Goal: Information Seeking & Learning: Find specific fact

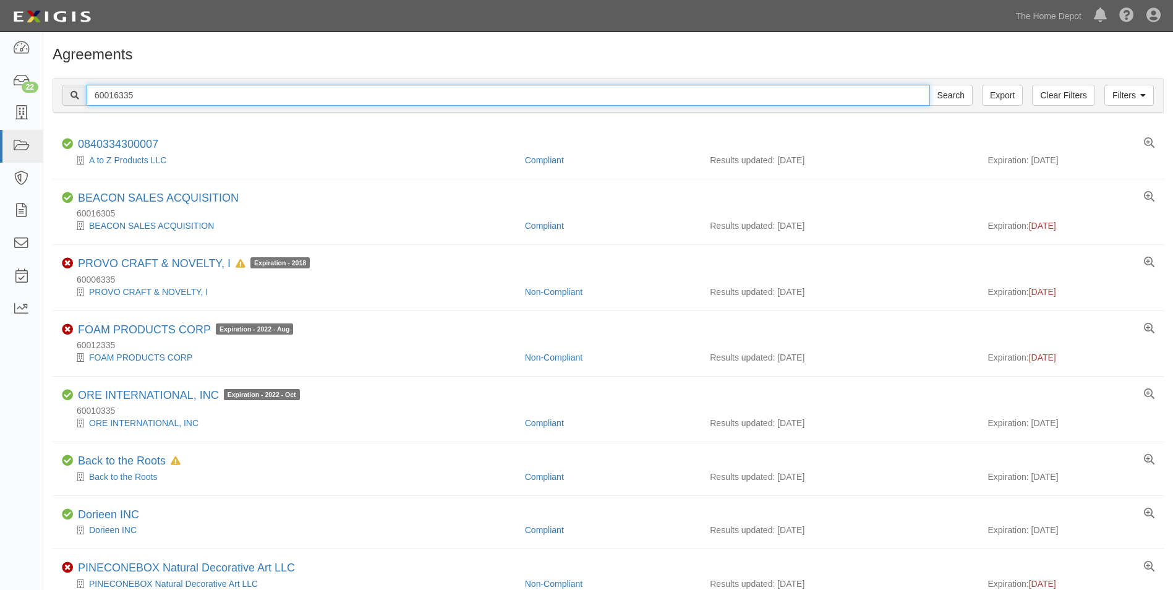
click at [569, 96] on input "60016335" at bounding box center [509, 95] width 844 height 21
type input "Element"
click at [930, 85] on input "Search" at bounding box center [951, 95] width 43 height 21
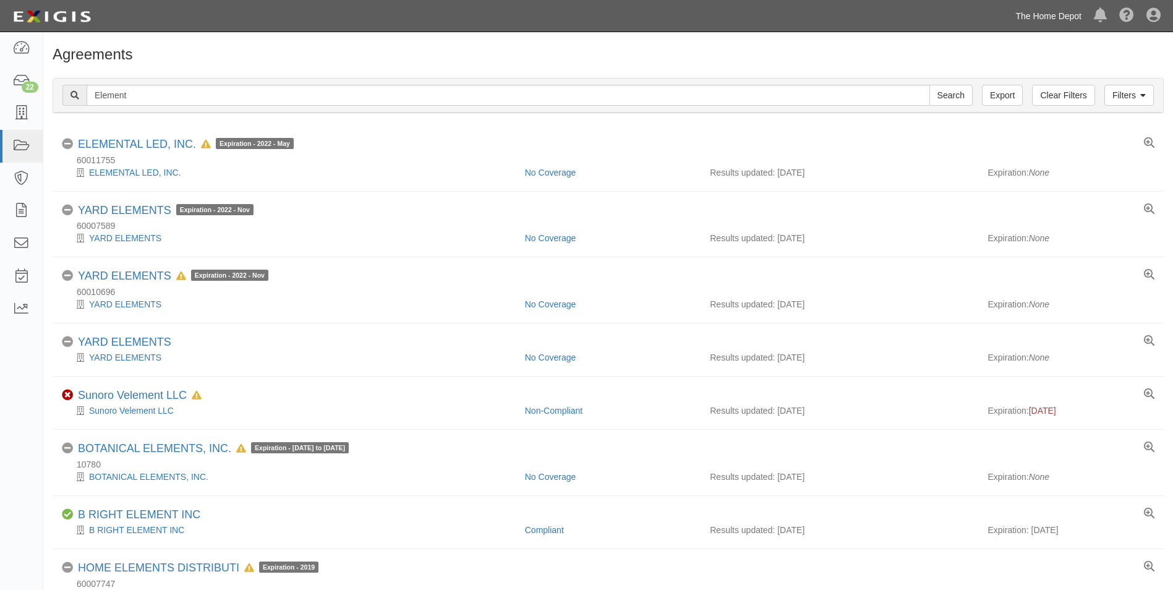
click at [1032, 19] on link "The Home Depot" at bounding box center [1048, 16] width 79 height 25
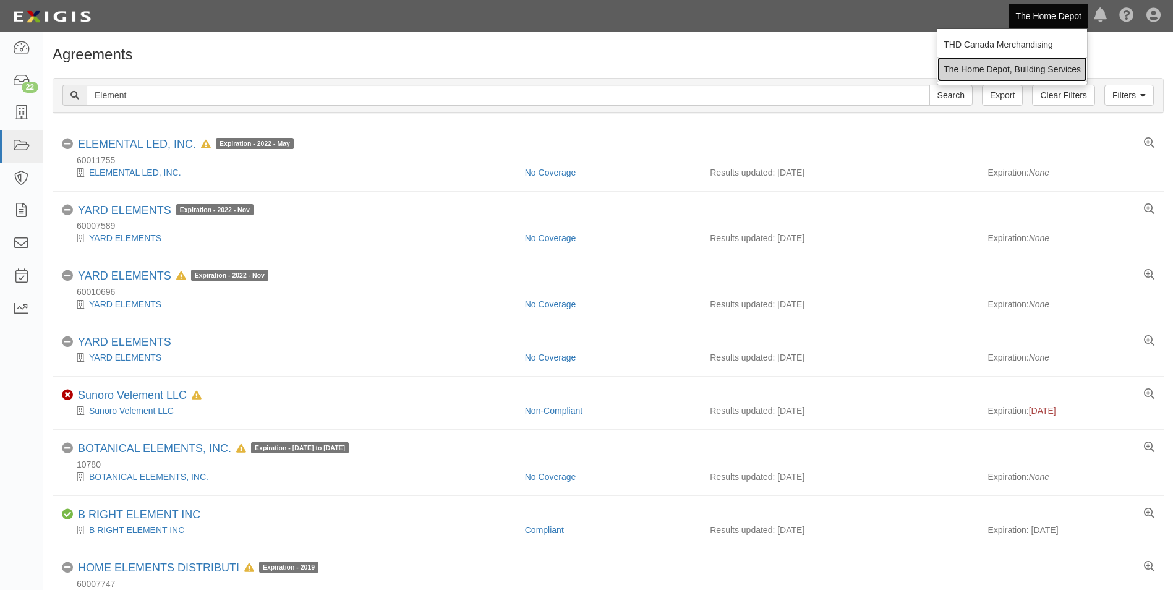
click at [1029, 66] on link "The Home Depot, Building Services" at bounding box center [1013, 69] width 150 height 25
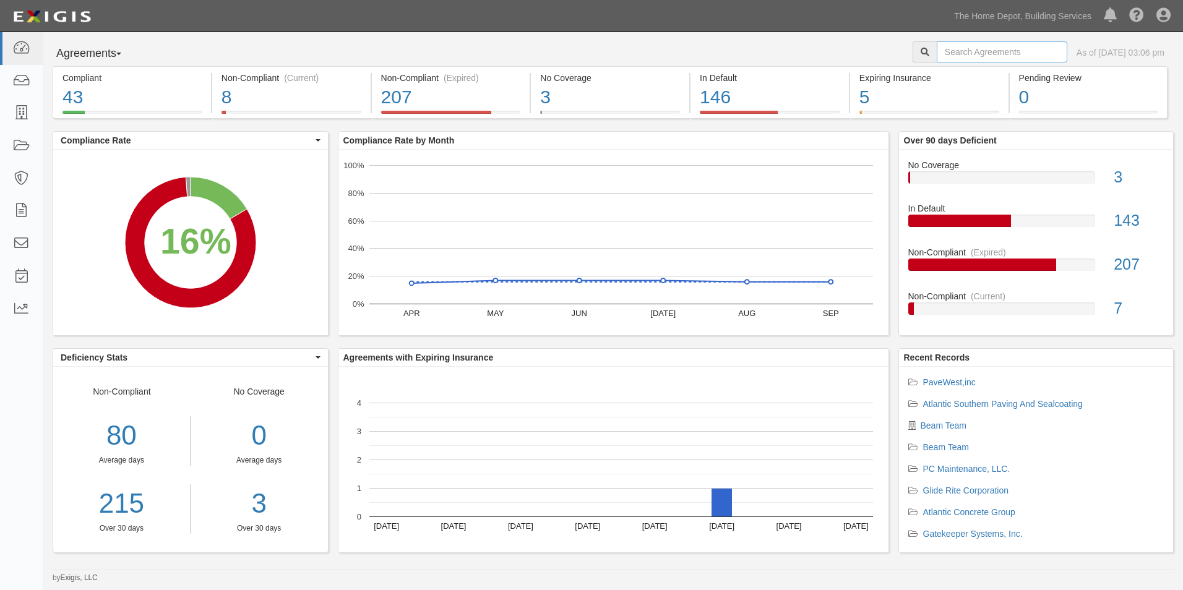
click at [1009, 54] on input "text" at bounding box center [1001, 51] width 131 height 21
type input "Ecolab"
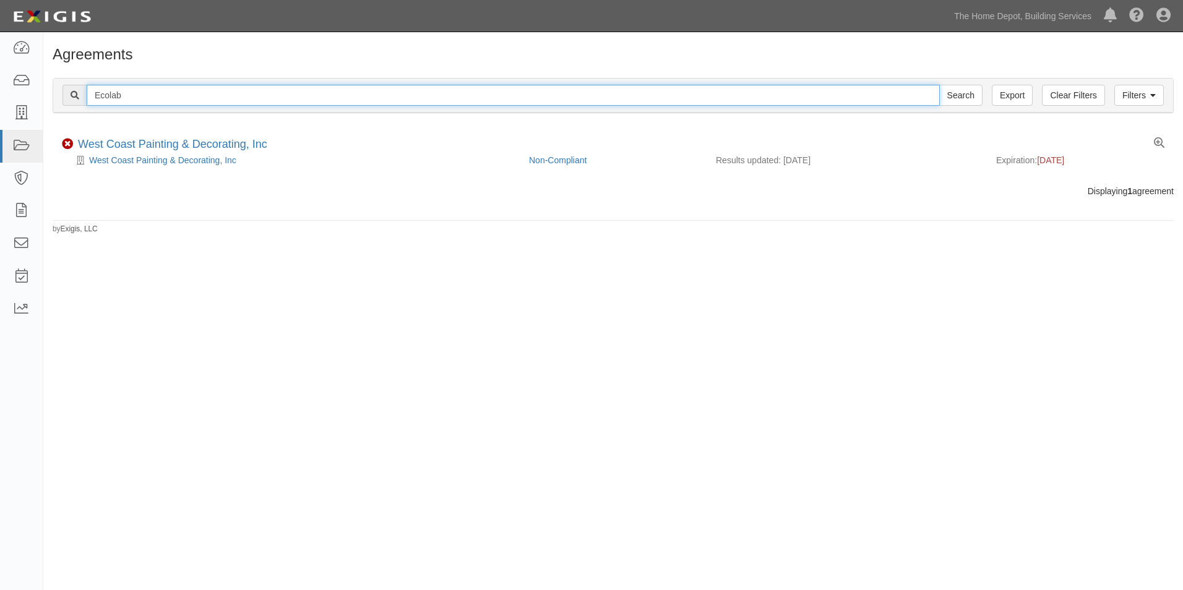
click at [764, 98] on input "Ecolab" at bounding box center [513, 95] width 853 height 21
paste input "COLAB PEST ELIMINATION"
type input "ECOLAB PEST ELIMINATION"
click at [939, 85] on input "Search" at bounding box center [960, 95] width 43 height 21
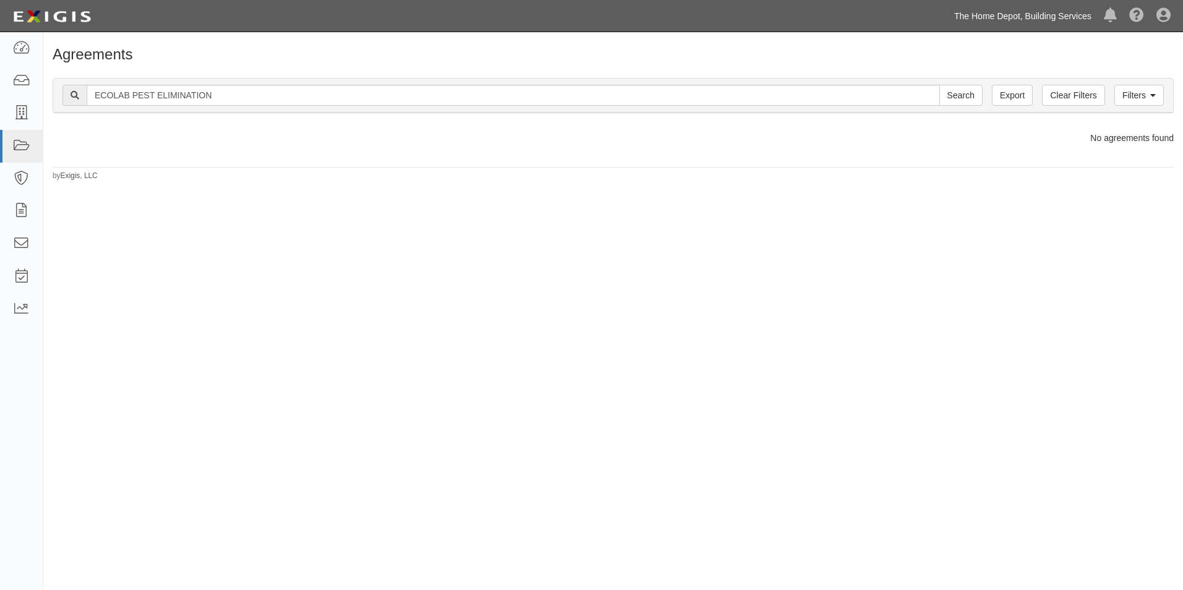
click at [1004, 17] on link "The Home Depot, Building Services" at bounding box center [1023, 16] width 150 height 25
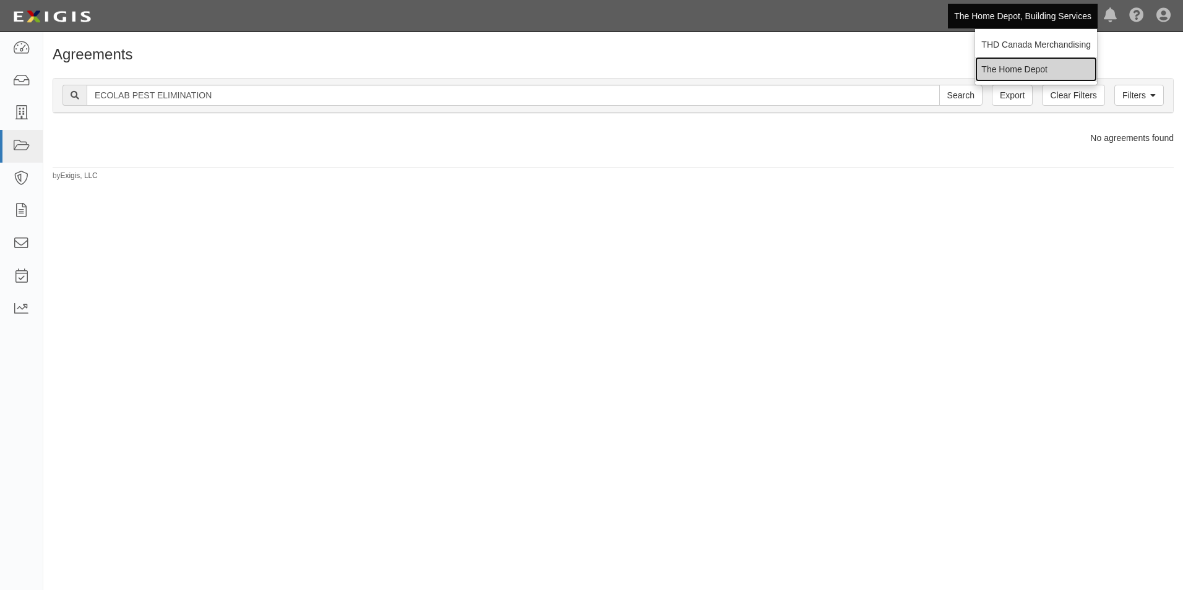
click at [1013, 66] on link "The Home Depot" at bounding box center [1036, 69] width 122 height 25
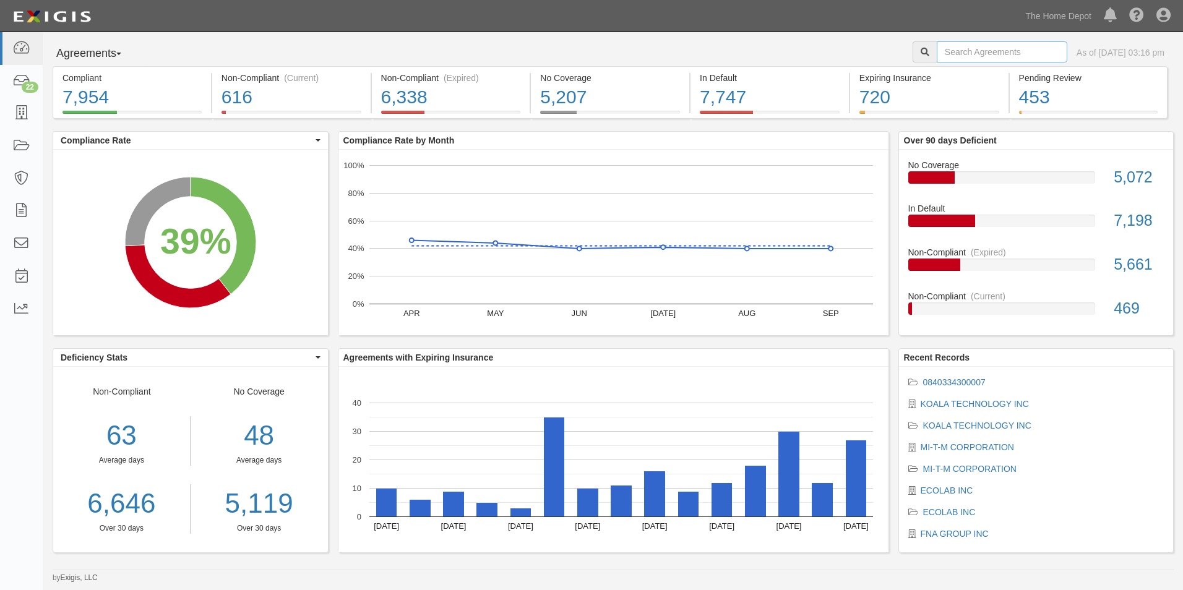
click at [946, 51] on input "text" at bounding box center [1001, 51] width 131 height 21
paste input "ECOLAB PEST ELIMINATION"
type input "ECOLAB PEST ELIMINATION"
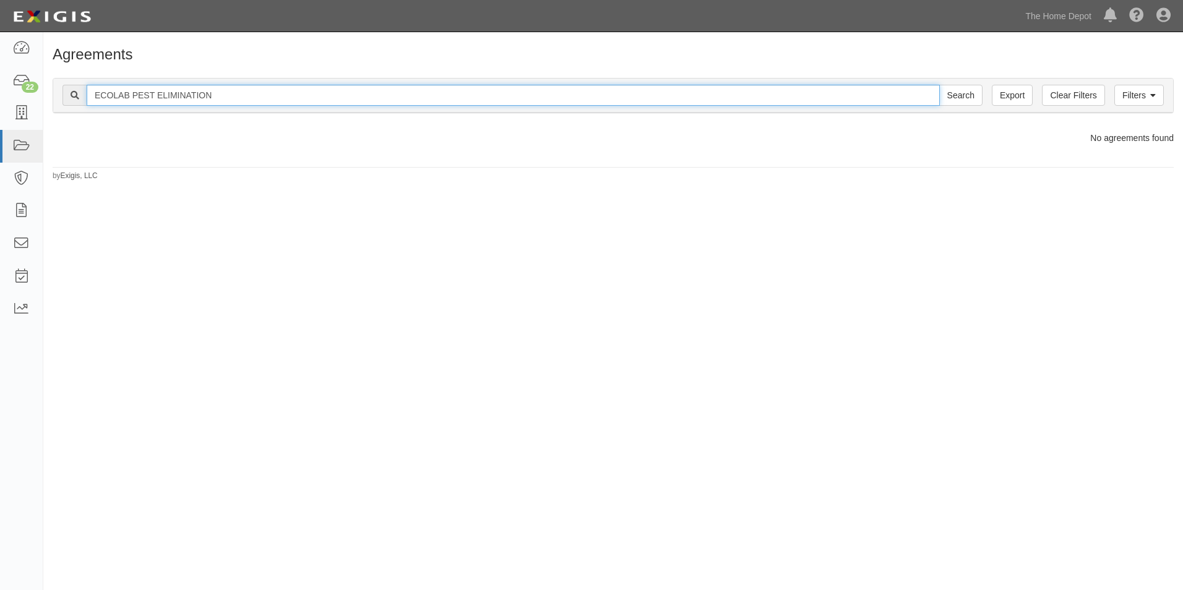
click at [416, 100] on input "ECOLAB PEST ELIMINATION" at bounding box center [513, 95] width 853 height 21
type input "Metalcraft"
click at [939, 85] on input "Search" at bounding box center [960, 95] width 43 height 21
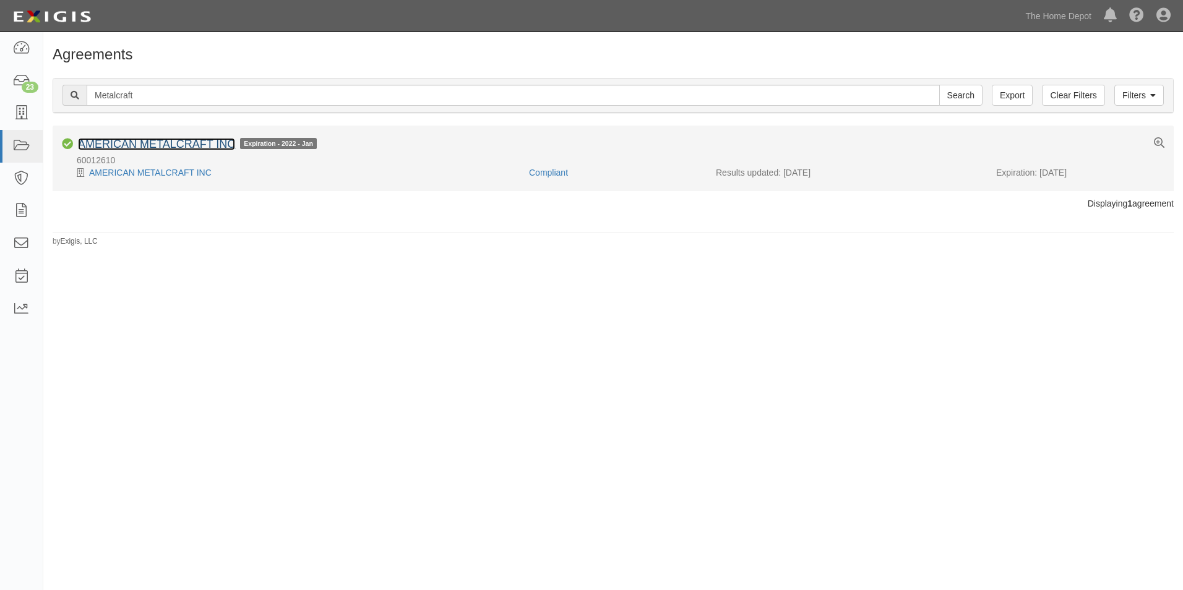
click at [208, 143] on link "AMERICAN METALCRAFT INC" at bounding box center [156, 144] width 157 height 12
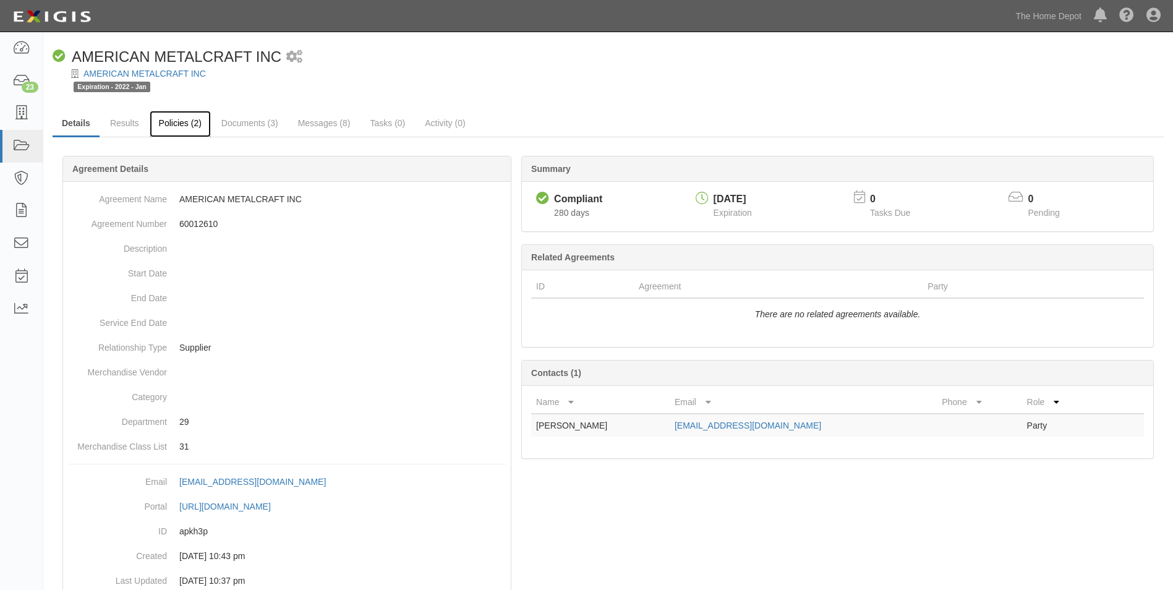
click at [169, 116] on link "Policies (2)" at bounding box center [180, 124] width 61 height 27
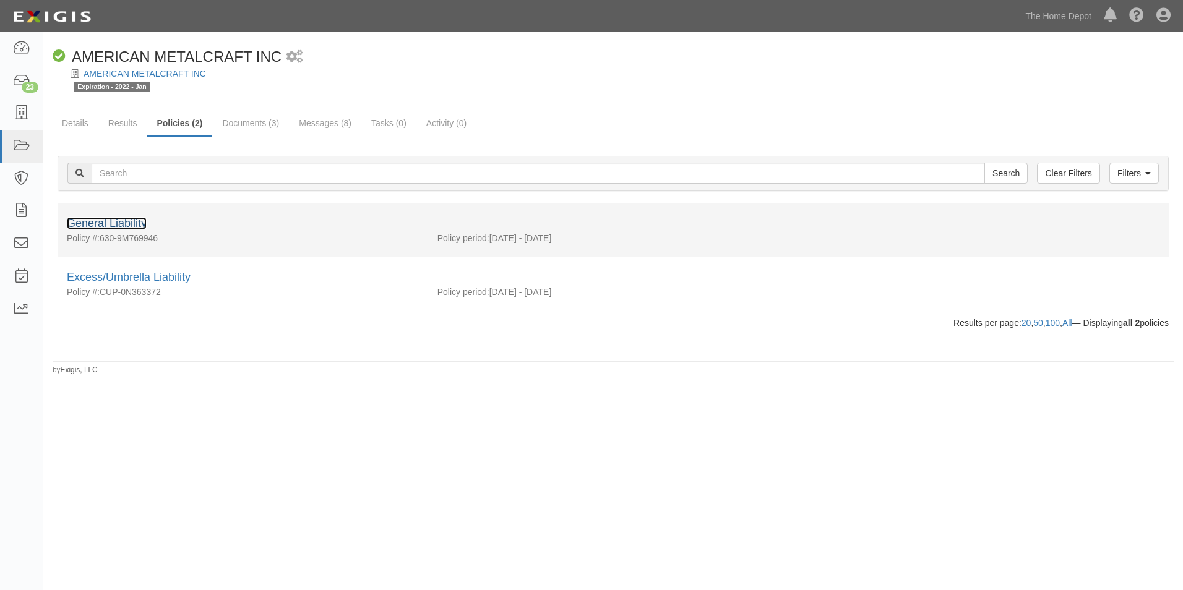
click at [142, 226] on link "General Liability" at bounding box center [107, 223] width 80 height 12
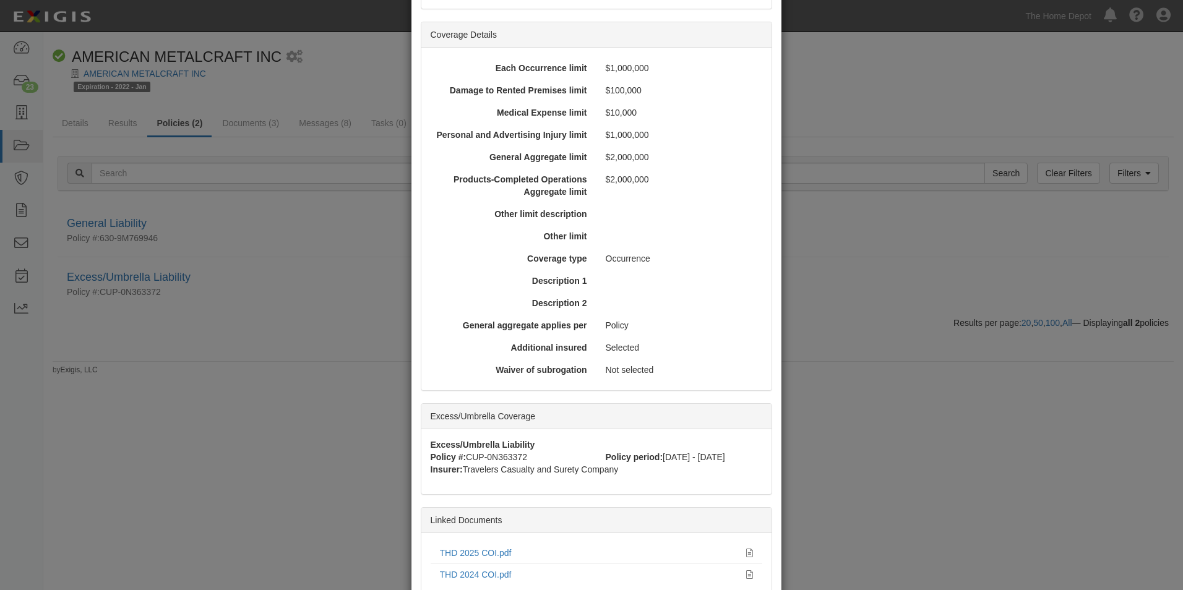
scroll to position [409, 0]
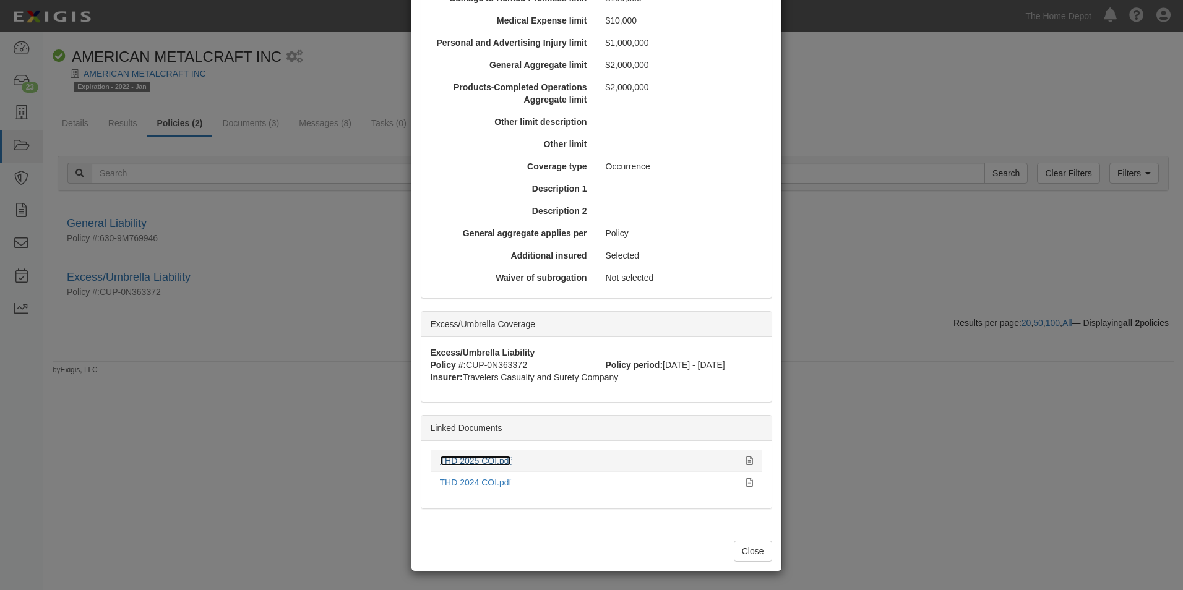
click at [490, 458] on link "THD 2025 COI.pdf" at bounding box center [476, 461] width 72 height 10
click at [734, 557] on button "Close" at bounding box center [753, 551] width 38 height 21
